Goal: Find contact information: Find contact information

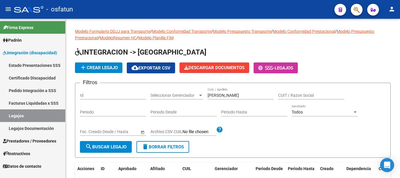
scroll to position [23, 0]
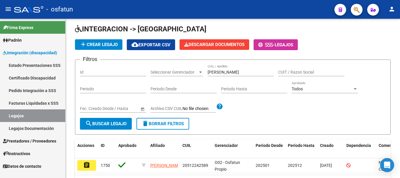
click at [20, 140] on span "Prestadores / Proveedores" at bounding box center [29, 141] width 53 height 6
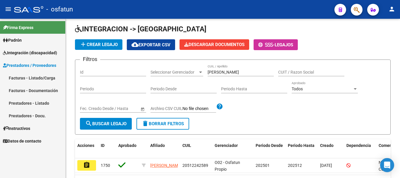
click at [23, 81] on link "Facturas - Listado/Carga" at bounding box center [32, 77] width 65 height 13
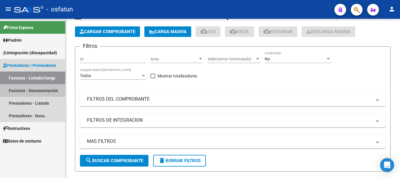
click at [25, 89] on link "Facturas - Documentación" at bounding box center [32, 90] width 65 height 13
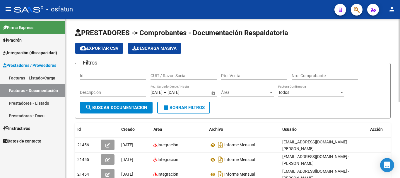
click at [175, 78] on input "CUIT / Razón Social" at bounding box center [183, 75] width 66 height 5
click at [140, 104] on button "search Buscar Documentacion" at bounding box center [116, 108] width 73 height 12
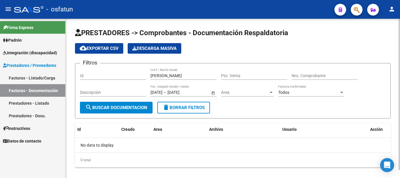
click at [166, 76] on input "[PERSON_NAME]" at bounding box center [183, 75] width 66 height 5
click at [171, 76] on input "[PERSON_NAME]" at bounding box center [183, 75] width 66 height 5
click at [170, 76] on input "[PERSON_NAME]" at bounding box center [183, 75] width 66 height 5
click at [133, 109] on span "search Buscar Documentacion" at bounding box center [116, 107] width 62 height 5
click at [174, 77] on input "[PERSON_NAME]" at bounding box center [183, 75] width 66 height 5
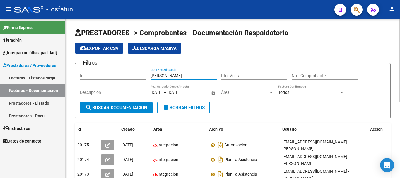
type input "[PERSON_NAME]"
click at [134, 106] on span "search Buscar Documentacion" at bounding box center [116, 107] width 62 height 5
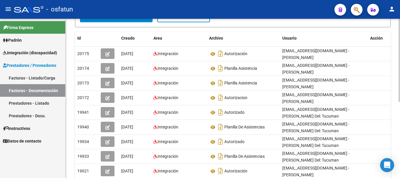
scroll to position [88, 0]
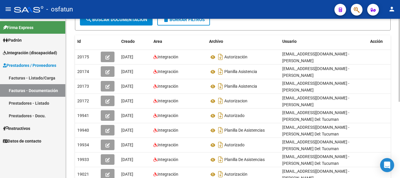
click at [393, 134] on div "PRESTADORES -> Comprobantes - Documentación Respaldatoria cloud_download Export…" at bounding box center [234, 81] width 336 height 301
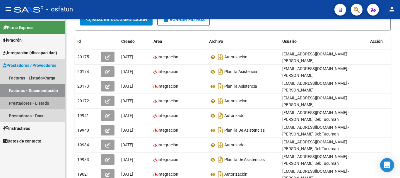
click at [19, 102] on link "Prestadores - Listado" at bounding box center [32, 103] width 65 height 13
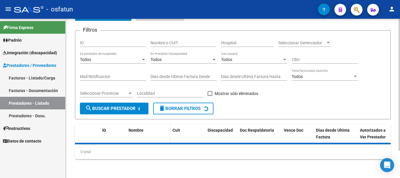
scroll to position [88, 0]
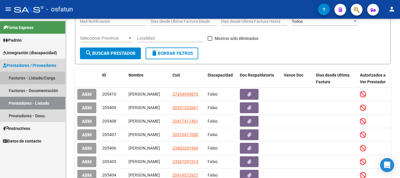
click at [34, 78] on link "Facturas - Listado/Carga" at bounding box center [32, 77] width 65 height 13
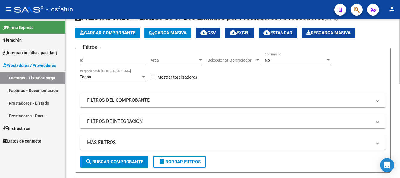
scroll to position [4, 0]
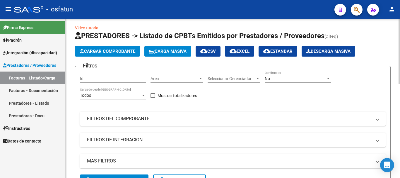
click at [399, 74] on div at bounding box center [398, 52] width 1 height 65
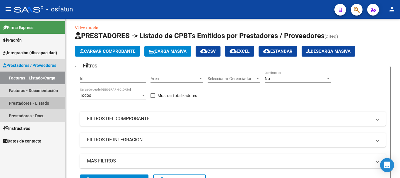
click at [21, 100] on link "Prestadores - Listado" at bounding box center [32, 103] width 65 height 13
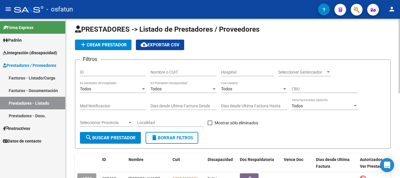
click at [180, 74] on input "Nombre o CUIT" at bounding box center [183, 72] width 66 height 5
click at [126, 139] on span "search Buscar Prestador" at bounding box center [110, 137] width 50 height 5
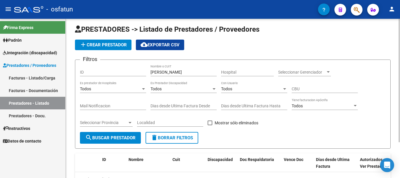
scroll to position [46, 0]
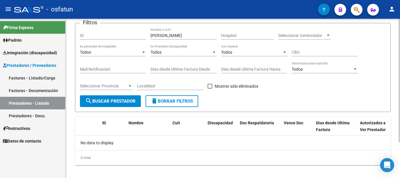
click at [397, 87] on div "PRESTADORES -> Listado de Prestadores / Proveedores add Crear Prestador cloud_d…" at bounding box center [234, 81] width 336 height 205
click at [174, 37] on input "[PERSON_NAME]" at bounding box center [183, 35] width 66 height 5
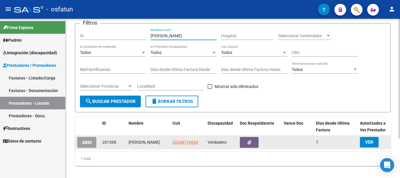
type input "[PERSON_NAME]"
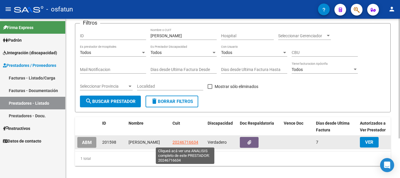
click at [184, 143] on span "20246716634" at bounding box center [185, 142] width 26 height 5
type textarea "20246716634"
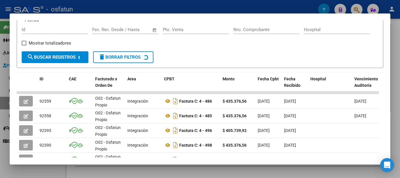
scroll to position [106, 0]
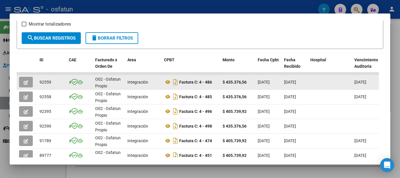
click at [24, 87] on button "button" at bounding box center [26, 82] width 14 height 11
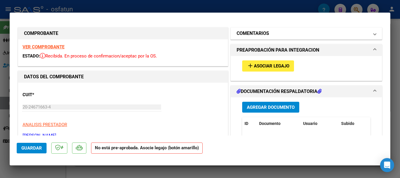
click at [332, 33] on mat-panel-title "COMENTARIOS" at bounding box center [303, 33] width 132 height 7
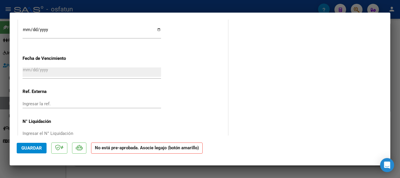
scroll to position [430, 0]
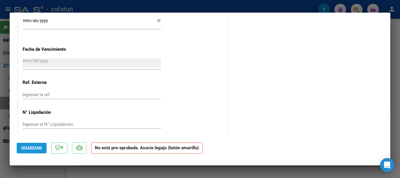
click at [28, 149] on span "Guardar" at bounding box center [31, 147] width 20 height 5
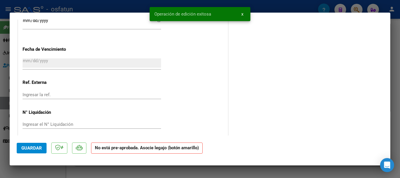
drag, startPoint x: 400, startPoint y: 102, endPoint x: 273, endPoint y: 104, distance: 126.2
click at [399, 102] on div at bounding box center [200, 89] width 400 height 178
type input "$ 0,00"
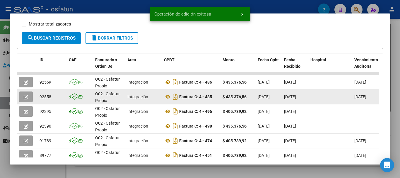
click at [28, 102] on button "button" at bounding box center [26, 96] width 14 height 11
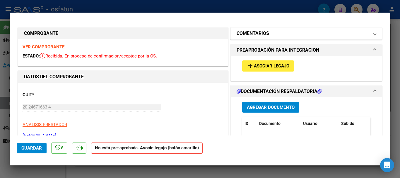
click at [329, 32] on mat-panel-title "COMENTARIOS" at bounding box center [303, 33] width 132 height 7
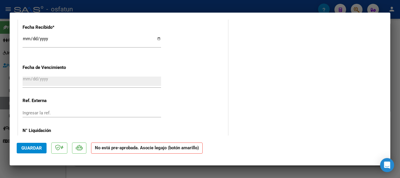
scroll to position [434, 0]
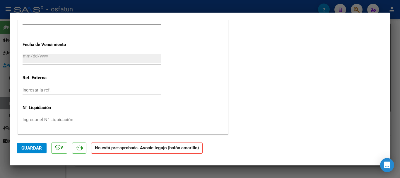
click at [398, 110] on div at bounding box center [200, 89] width 400 height 178
type input "$ 0,00"
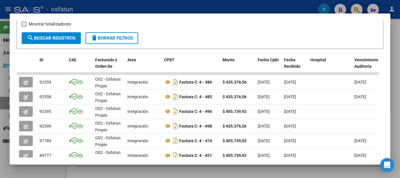
click at [398, 46] on div at bounding box center [200, 89] width 400 height 178
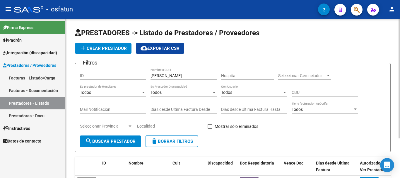
click at [400, 11] on div "menu - osfatun person Firma Express Padrón Análisis Afiliado Integración (disca…" at bounding box center [200, 89] width 400 height 178
click at [395, 7] on mat-icon "person" at bounding box center [391, 9] width 7 height 7
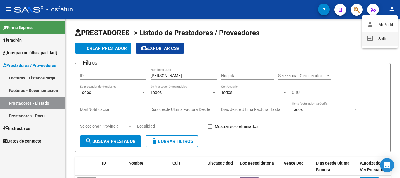
click at [386, 42] on button "exit_to_app Salir" at bounding box center [380, 39] width 36 height 14
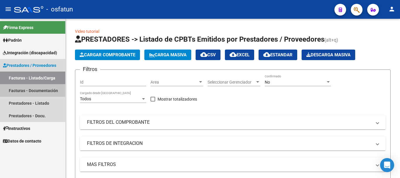
click at [25, 90] on link "Facturas - Documentación" at bounding box center [32, 90] width 65 height 13
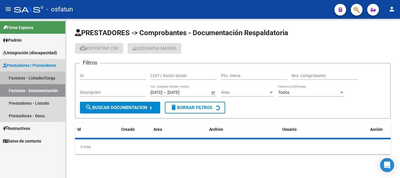
click at [23, 79] on link "Facturas - Listado/Carga" at bounding box center [32, 77] width 65 height 13
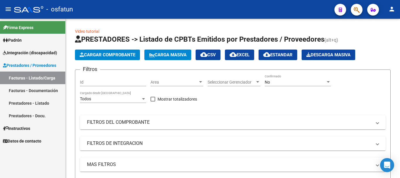
click at [48, 92] on link "Facturas - Documentación" at bounding box center [32, 90] width 65 height 13
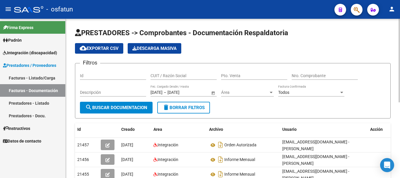
click at [191, 76] on input "CUIT / Razón Social" at bounding box center [183, 75] width 66 height 5
type input "[PERSON_NAME]"
click at [143, 109] on span "search Buscar Documentacion" at bounding box center [116, 107] width 62 height 5
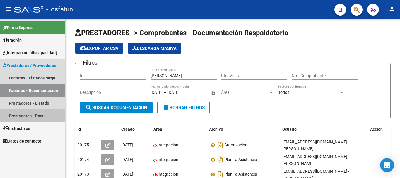
click at [16, 117] on link "Prestadores - Docu." at bounding box center [32, 115] width 65 height 13
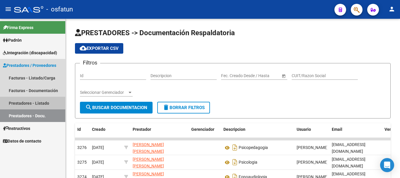
click at [24, 104] on link "Prestadores - Listado" at bounding box center [32, 103] width 65 height 13
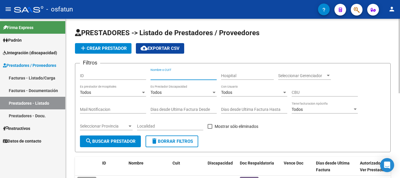
click at [172, 77] on input "Nombre o CUIT" at bounding box center [183, 75] width 66 height 5
type input "[PERSON_NAME]"
click at [120, 139] on span "search Buscar Prestador" at bounding box center [110, 140] width 50 height 5
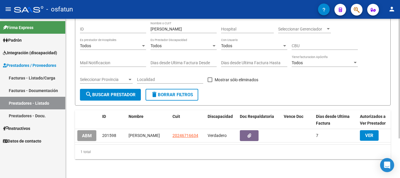
click at [391, 103] on div "PRESTADORES -> Listado de Prestadores / Proveedores add Crear Prestador cloud_d…" at bounding box center [234, 75] width 336 height 206
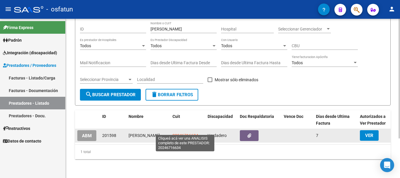
click at [186, 133] on span "20246716634" at bounding box center [185, 135] width 26 height 5
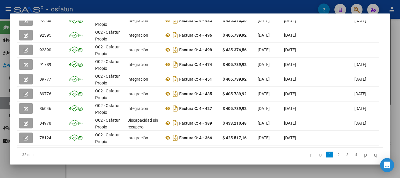
scroll to position [205, 0]
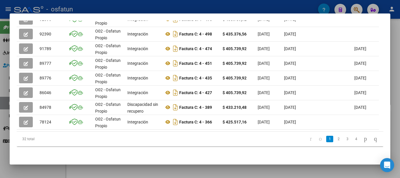
click at [93, 126] on datatable-body "92559 O02 - Osfatun Propio Integración Factura C: 4 - 486 $ 435.376,56 03/07/20…" at bounding box center [198, 55] width 362 height 151
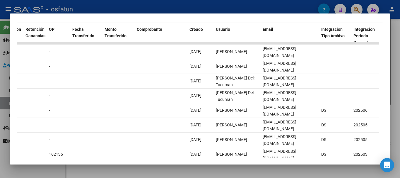
scroll to position [133, 0]
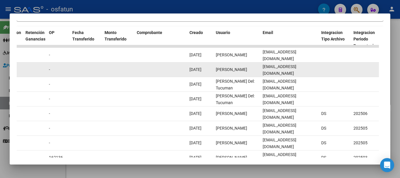
drag, startPoint x: 262, startPoint y: 73, endPoint x: 315, endPoint y: 73, distance: 52.4
click at [315, 73] on datatable-body-cell "[EMAIL_ADDRESS][DOMAIN_NAME]" at bounding box center [289, 69] width 59 height 14
copy span "[EMAIL_ADDRESS][DOMAIN_NAME]"
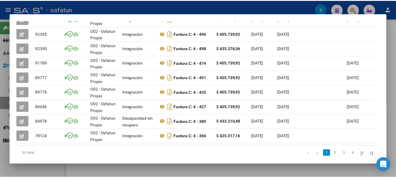
scroll to position [0, 0]
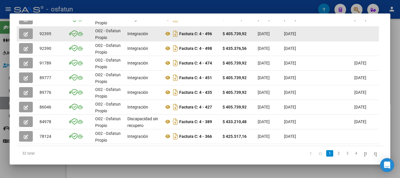
click at [24, 39] on button "button" at bounding box center [26, 33] width 14 height 11
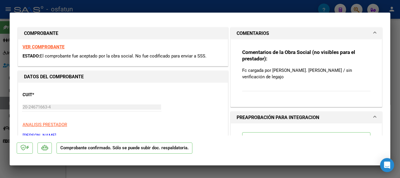
click at [400, 30] on div at bounding box center [200, 89] width 400 height 178
type input "$ 0,00"
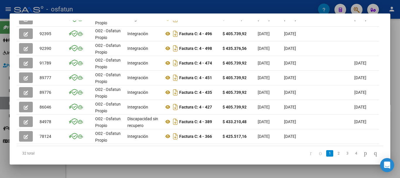
drag, startPoint x: 244, startPoint y: 174, endPoint x: 234, endPoint y: 177, distance: 10.8
click at [244, 174] on div at bounding box center [200, 89] width 400 height 178
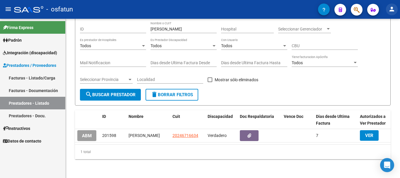
click at [394, 8] on mat-icon "person" at bounding box center [391, 9] width 7 height 7
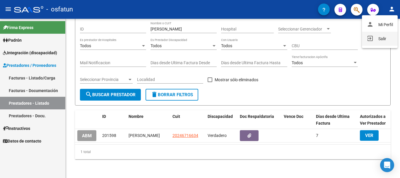
click at [376, 41] on button "exit_to_app Salir" at bounding box center [380, 39] width 36 height 14
